Goal: Information Seeking & Learning: Learn about a topic

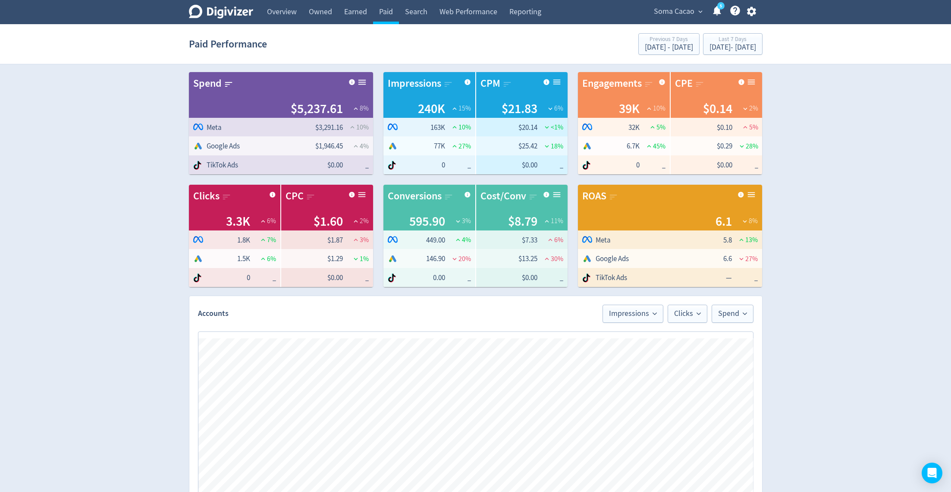
click at [716, 56] on div "Paid Performance Previous 7 Days [DATE] - [DATE] Last 7 Days [DATE] - [DATE]" at bounding box center [476, 44] width 574 height 28
click at [714, 50] on div "[DATE] - [DATE]" at bounding box center [733, 48] width 47 height 8
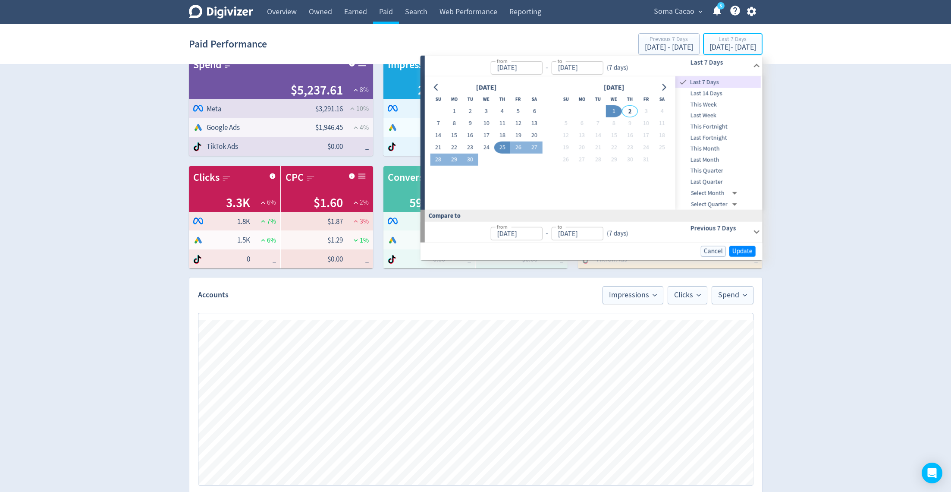
scroll to position [21, 0]
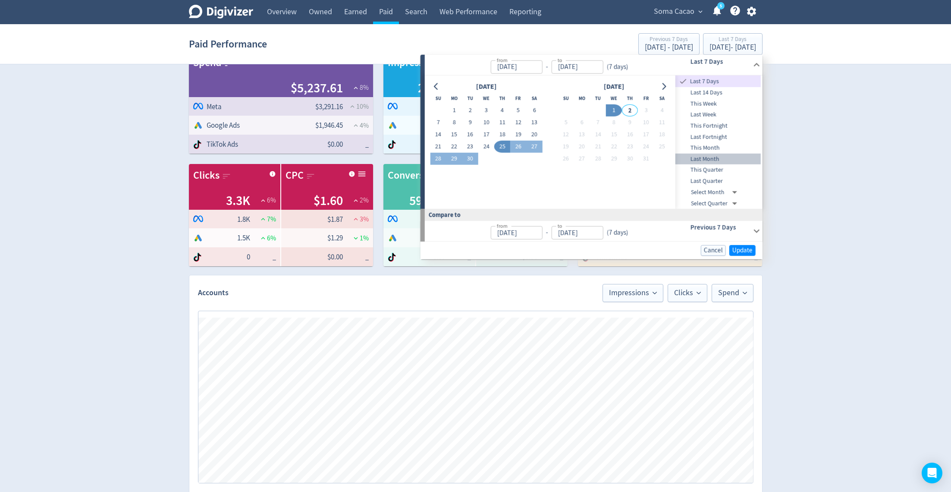
click at [733, 154] on span "Last Month" at bounding box center [718, 158] width 85 height 9
type input "[DATE]"
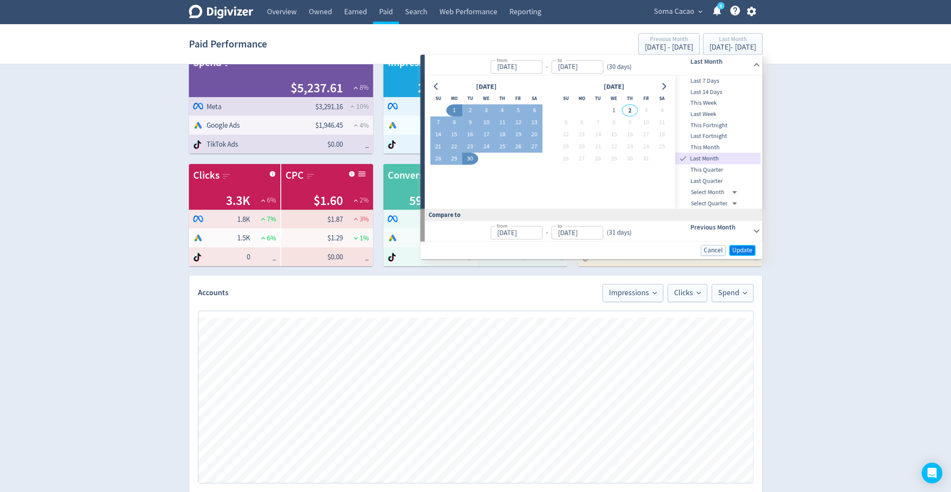
click at [745, 247] on span "Update" at bounding box center [743, 250] width 20 height 6
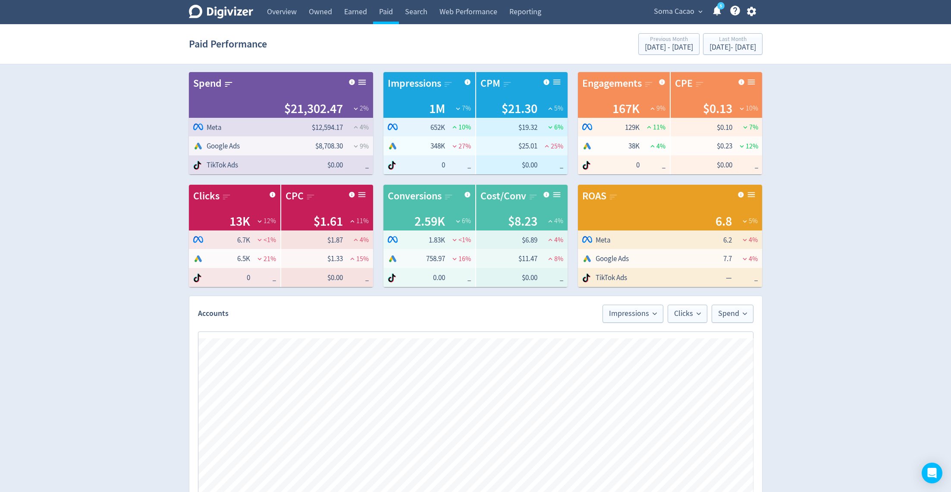
scroll to position [335, 0]
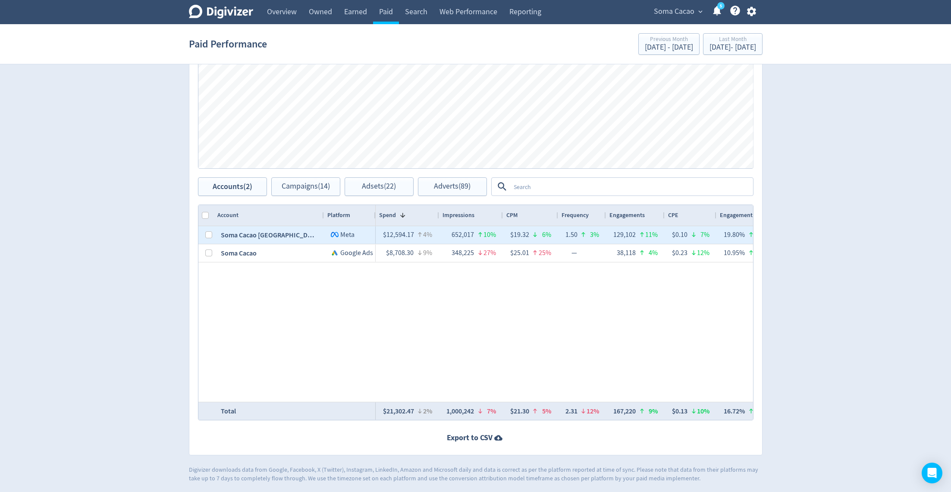
click at [212, 236] on div at bounding box center [206, 235] width 16 height 18
click at [208, 236] on input "Press Space to toggle row selection (unchecked)" at bounding box center [208, 234] width 7 height 7
checkbox input "true"
checkbox input "false"
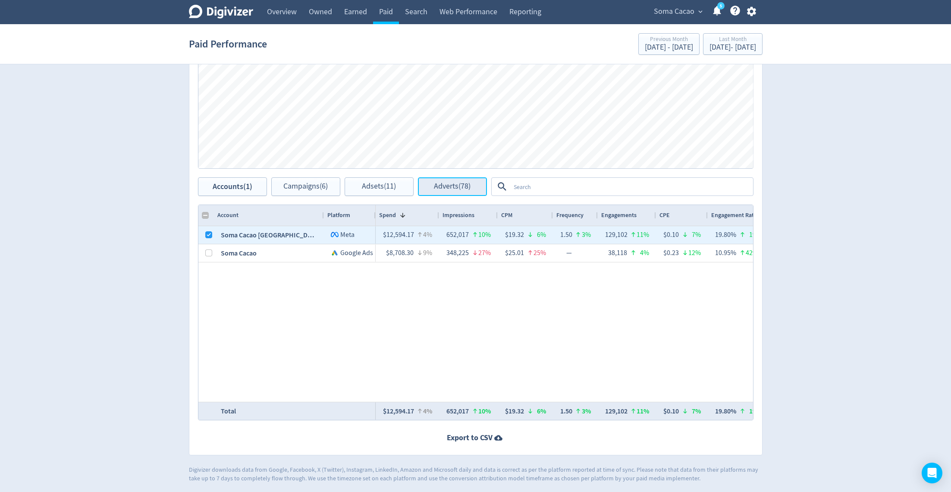
click at [442, 186] on span "Adverts (78)" at bounding box center [452, 186] width 37 height 8
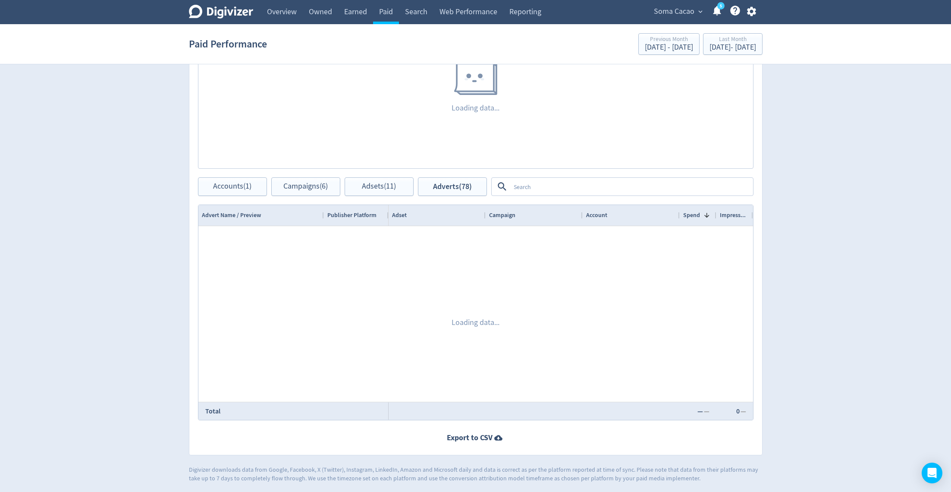
click at [538, 186] on textarea at bounding box center [631, 187] width 242 height 16
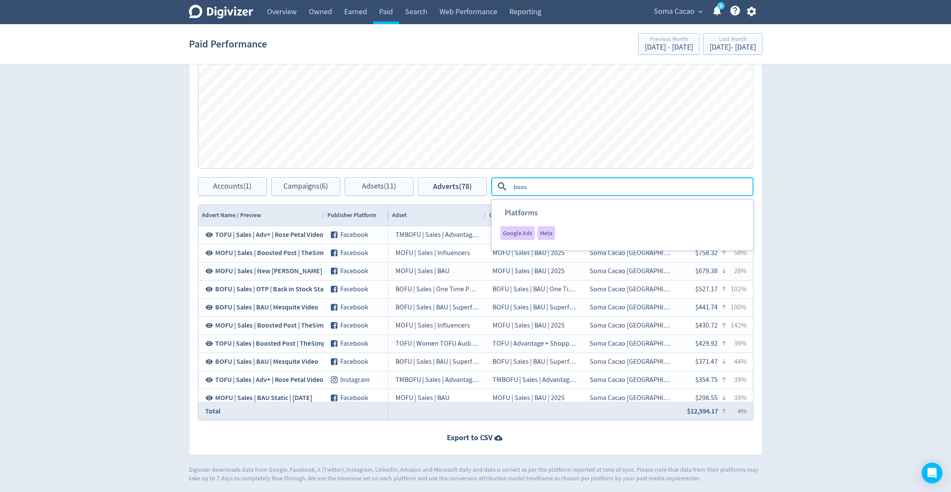
type textarea "boost"
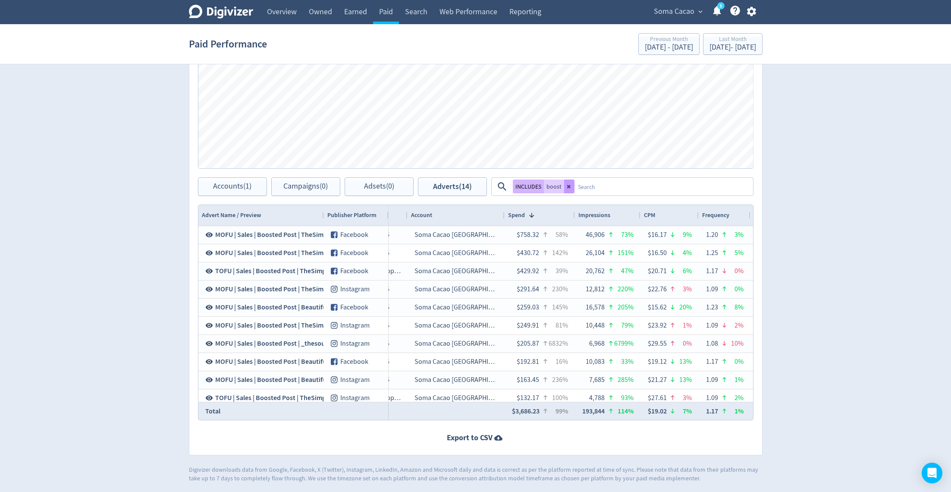
click at [568, 191] on button at bounding box center [569, 186] width 10 height 14
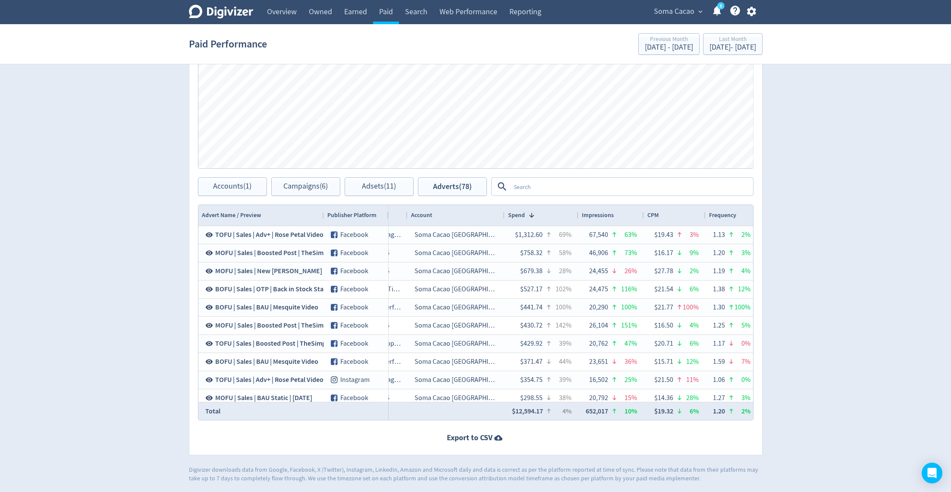
click at [568, 191] on textarea at bounding box center [631, 187] width 242 height 16
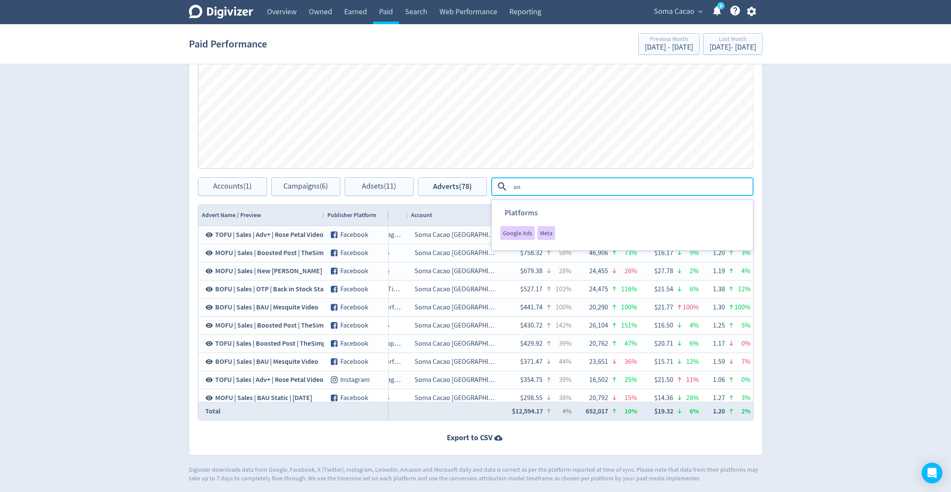
type textarea "o"
click at [390, 189] on span "Adsets (11)" at bounding box center [379, 186] width 34 height 8
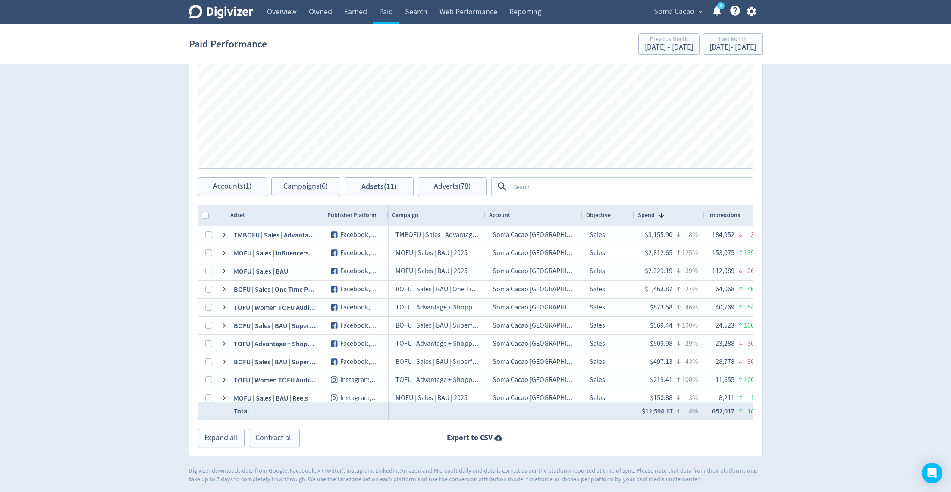
click at [531, 193] on textarea at bounding box center [631, 187] width 242 height 16
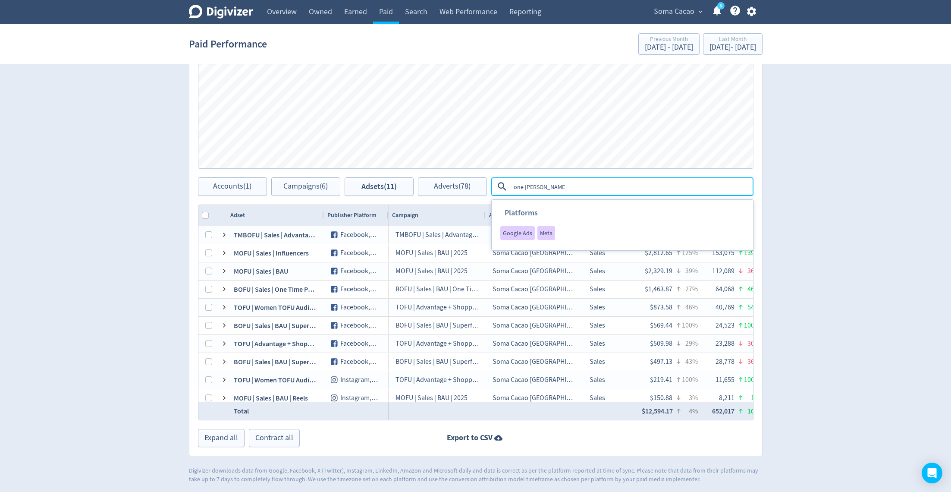
type textarea "one time"
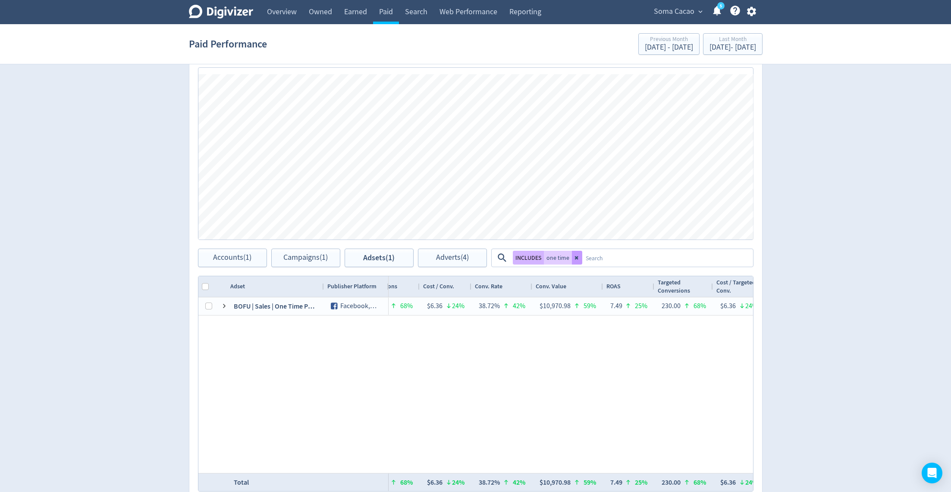
click at [575, 255] on icon at bounding box center [577, 257] width 5 height 5
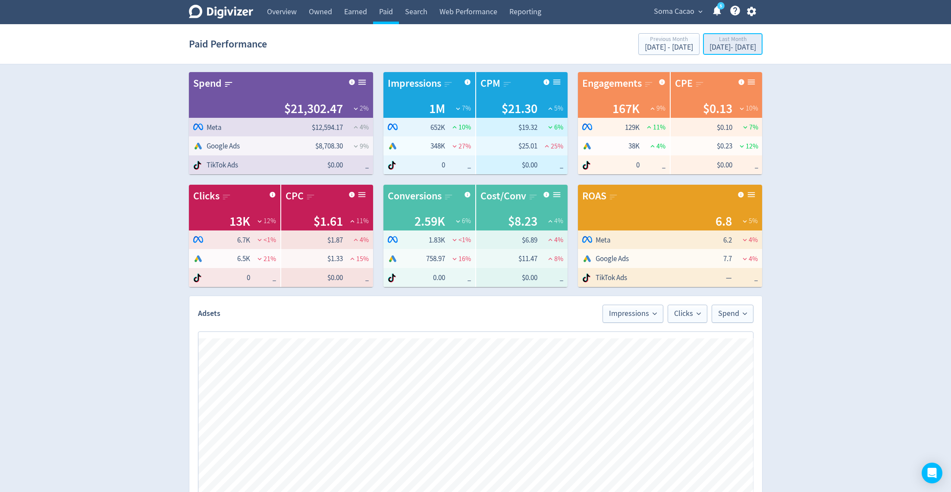
click at [712, 47] on div "[DATE] - [DATE]" at bounding box center [733, 48] width 47 height 8
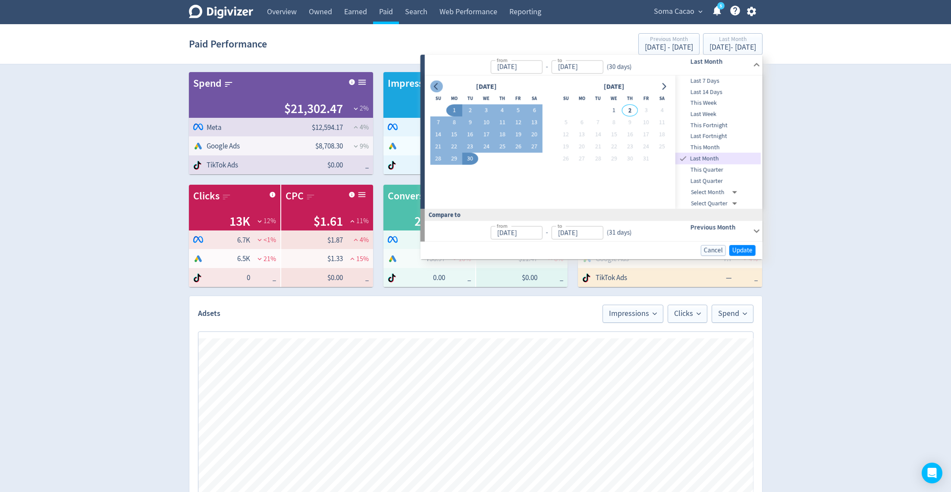
click at [436, 83] on icon "Go to previous month" at bounding box center [436, 86] width 4 height 7
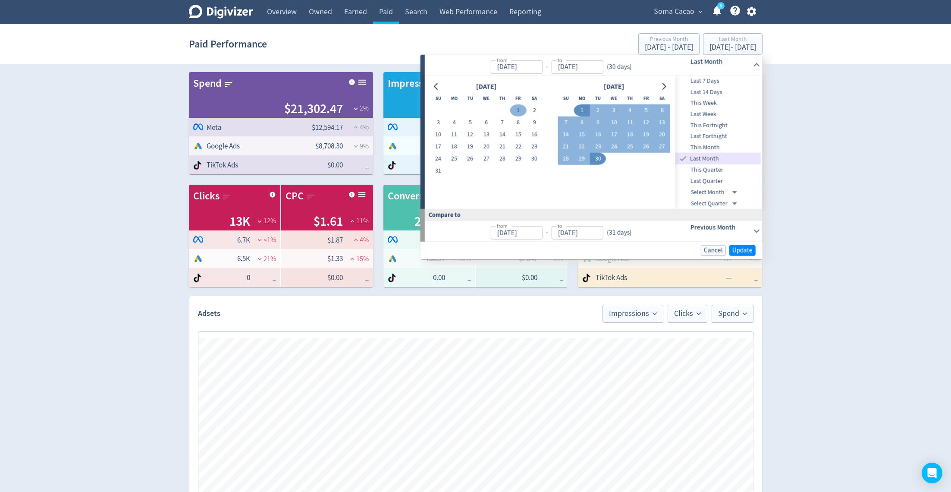
click at [516, 105] on button "1" at bounding box center [518, 110] width 16 height 12
type input "[DATE]"
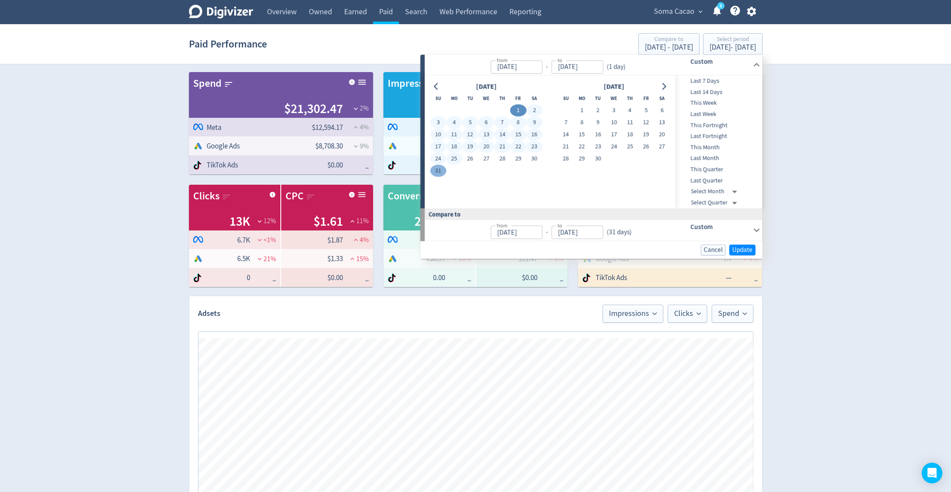
click at [439, 169] on button "31" at bounding box center [438, 171] width 16 height 12
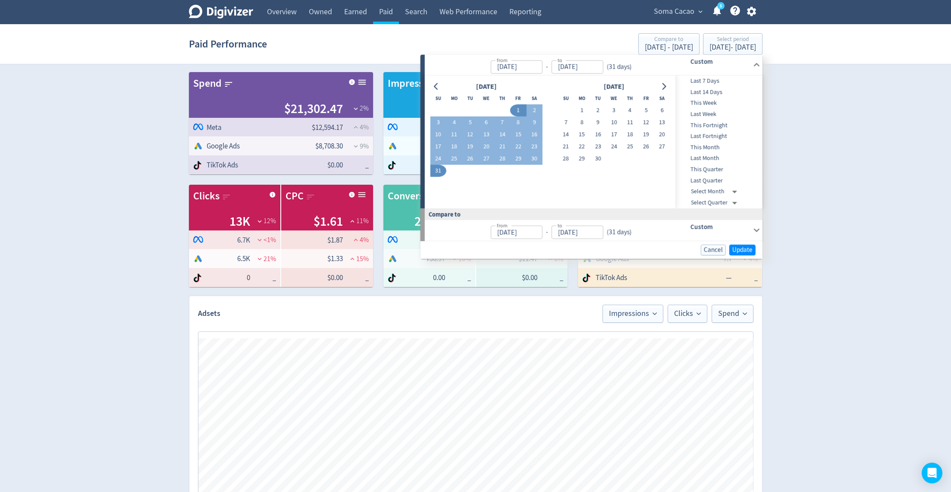
type input "[DATE]"
click at [748, 242] on div "Cancel Update" at bounding box center [592, 250] width 342 height 18
click at [746, 252] on span "Update" at bounding box center [743, 249] width 20 height 6
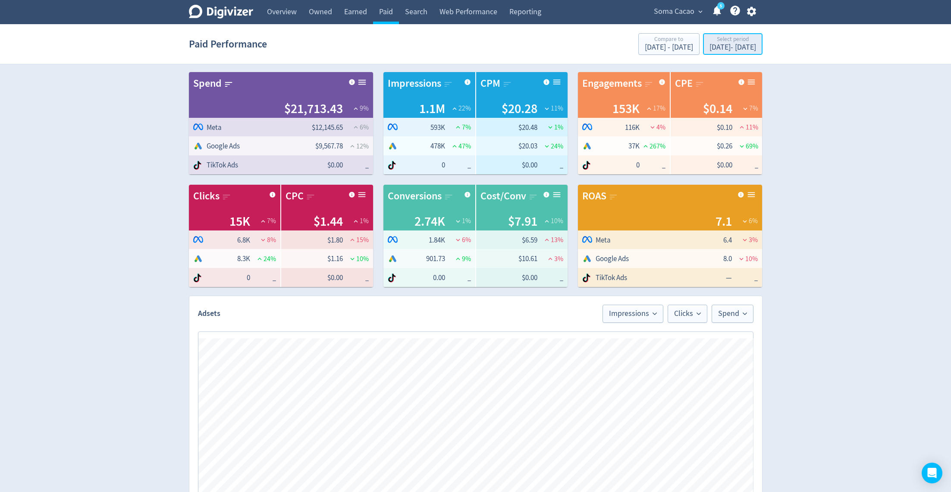
click at [736, 49] on div "[DATE] - [DATE]" at bounding box center [733, 48] width 47 height 8
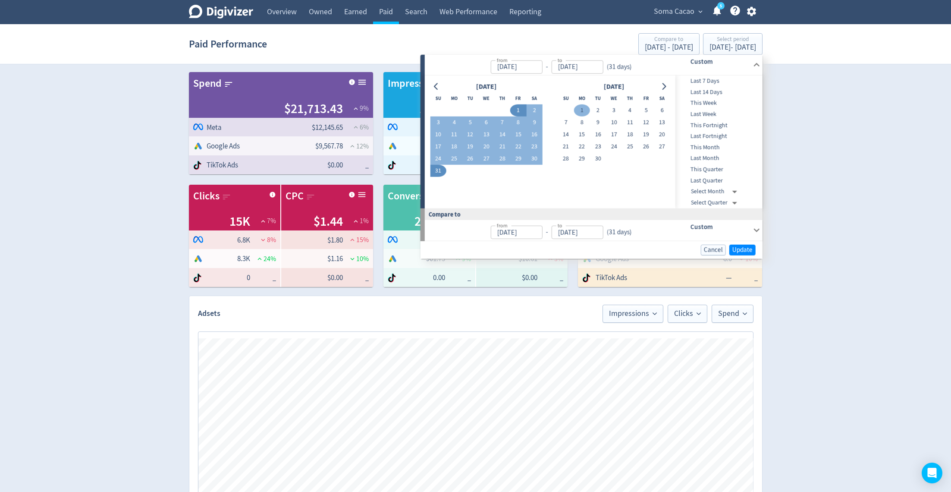
click at [583, 106] on button "1" at bounding box center [582, 110] width 16 height 12
type input "[DATE]"
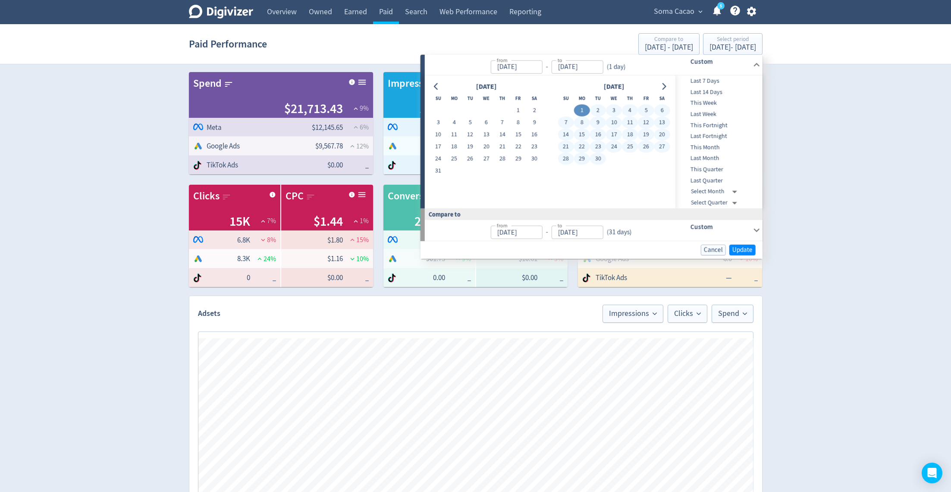
click at [597, 160] on button "30" at bounding box center [598, 159] width 16 height 12
type input "[DATE]"
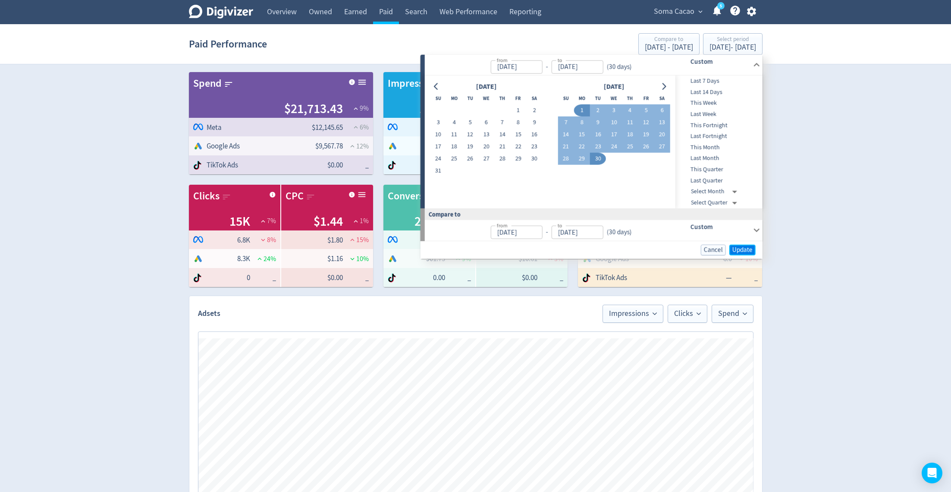
click at [748, 253] on span "Update" at bounding box center [743, 249] width 20 height 6
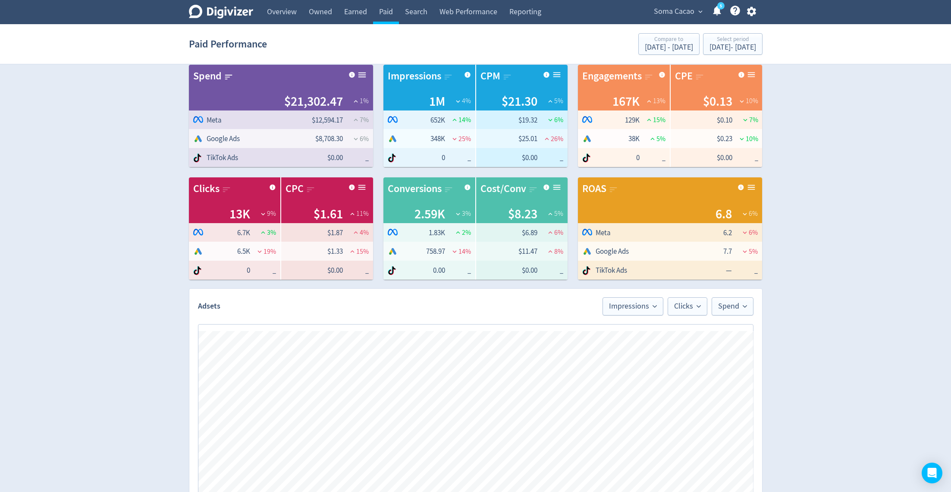
scroll to position [336, 0]
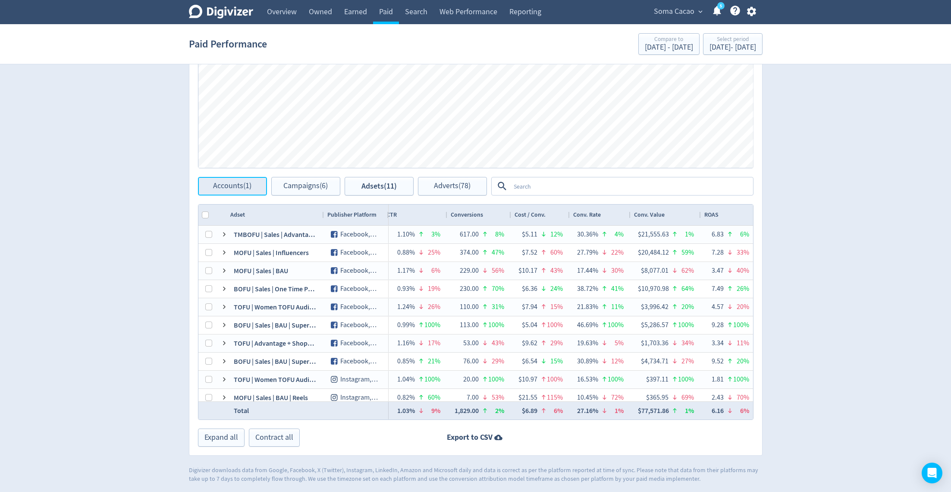
click at [221, 188] on span "Accounts (1)" at bounding box center [232, 186] width 38 height 8
checkbox input "false"
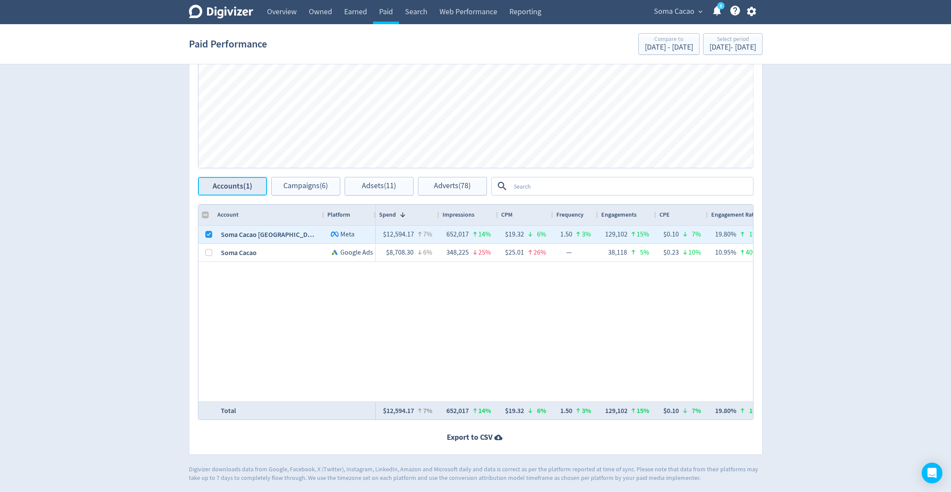
scroll to position [335, 0]
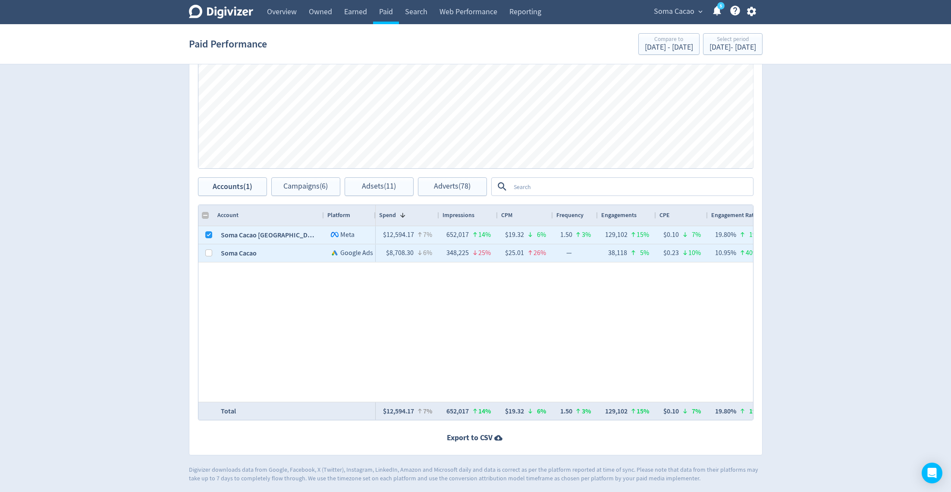
click at [208, 248] on div at bounding box center [208, 253] width 7 height 17
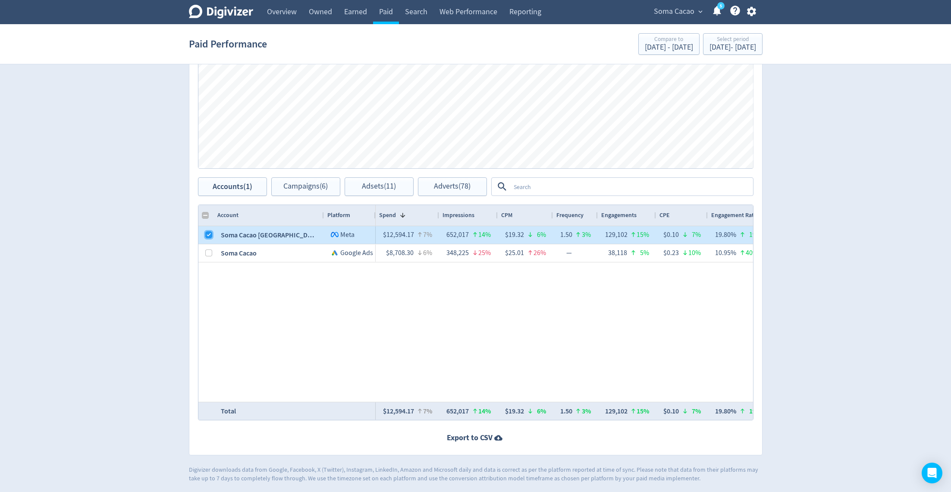
click at [208, 234] on input "Press Space to toggle row selection (checked)" at bounding box center [208, 234] width 7 height 7
checkbox input "false"
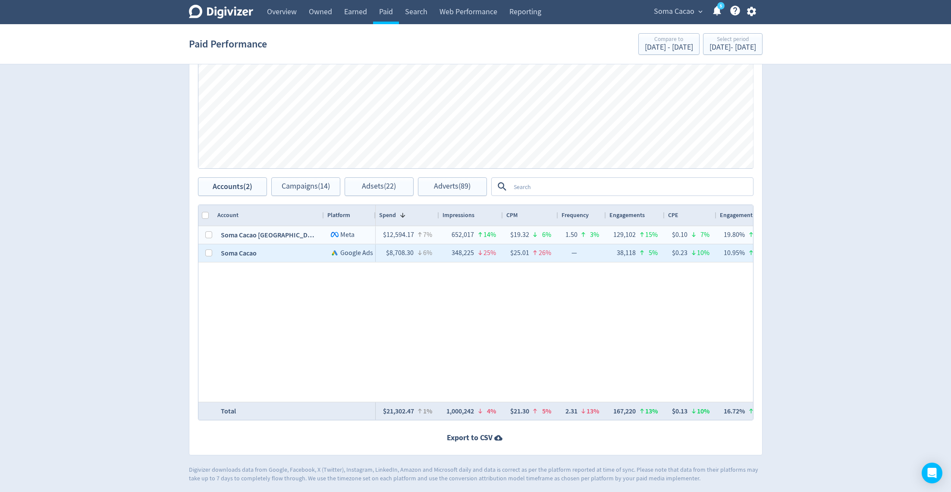
click at [206, 245] on div at bounding box center [208, 253] width 7 height 17
click at [211, 255] on div at bounding box center [206, 253] width 16 height 18
click at [208, 252] on input "Press Space to toggle row selection (unchecked)" at bounding box center [208, 252] width 7 height 7
checkbox input "true"
checkbox input "false"
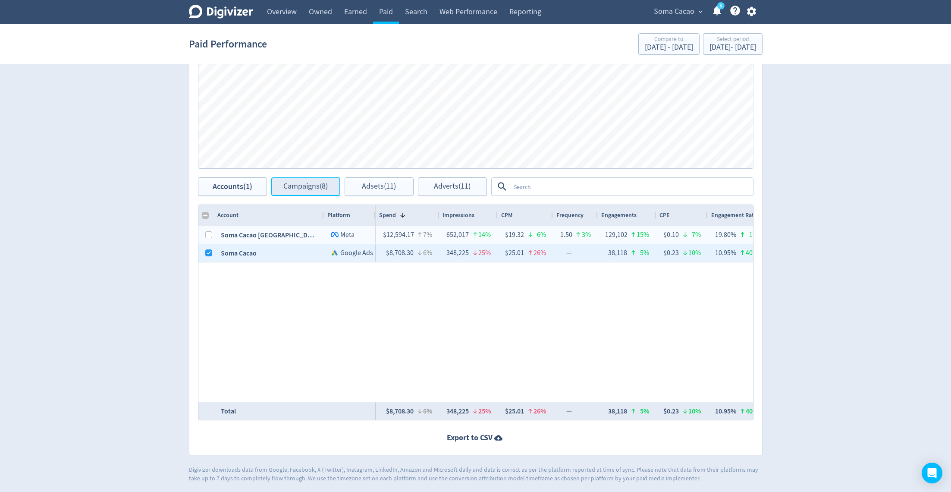
click at [324, 191] on button "Campaigns (8)" at bounding box center [305, 186] width 69 height 19
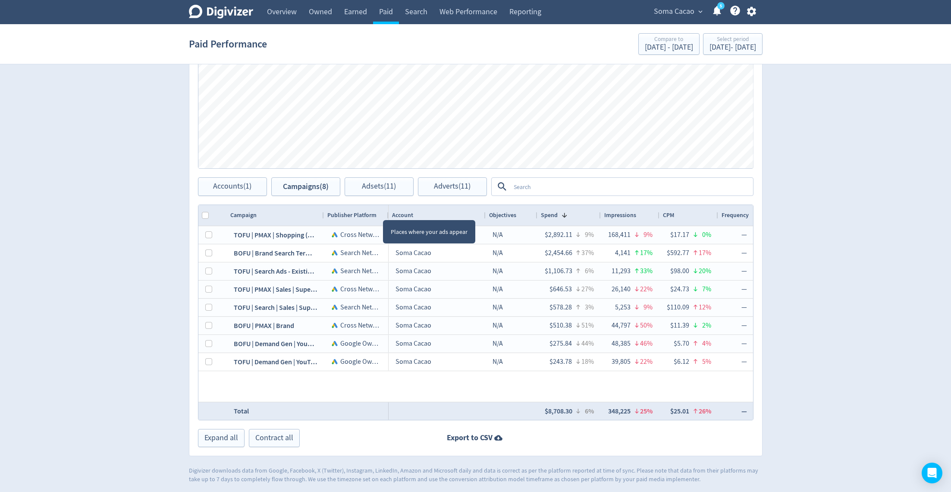
drag, startPoint x: 386, startPoint y: 211, endPoint x: 336, endPoint y: 211, distance: 49.6
click at [336, 211] on div "Publisher Platform" at bounding box center [356, 215] width 65 height 21
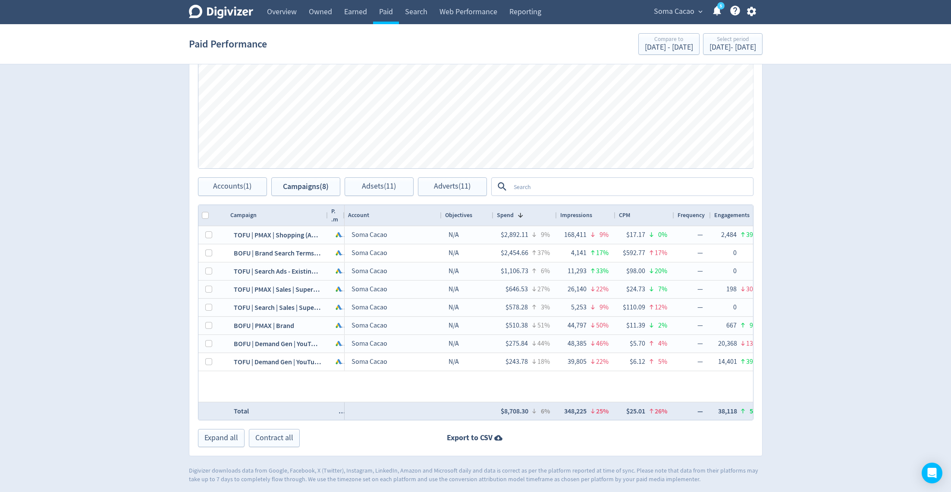
drag, startPoint x: 321, startPoint y: 214, endPoint x: 351, endPoint y: 214, distance: 30.2
click at [329, 214] on div at bounding box center [327, 215] width 3 height 21
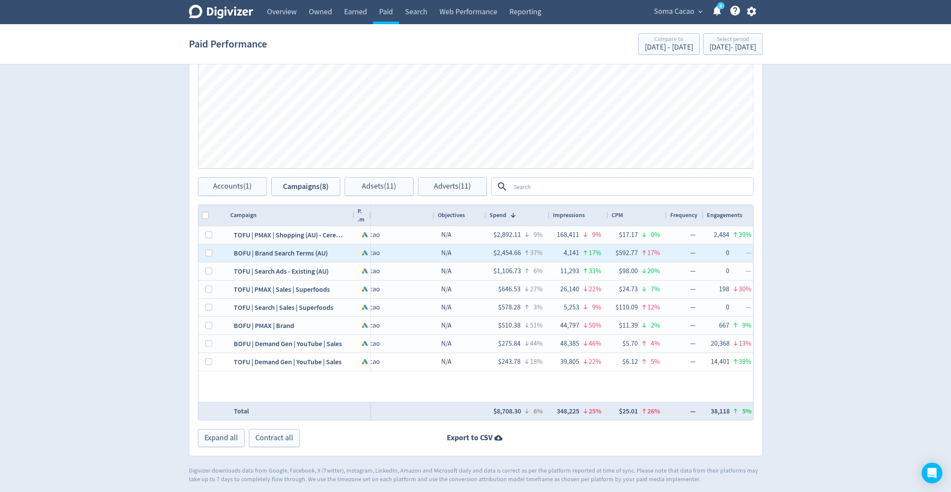
scroll to position [0, 48]
